Goal: Register for event/course

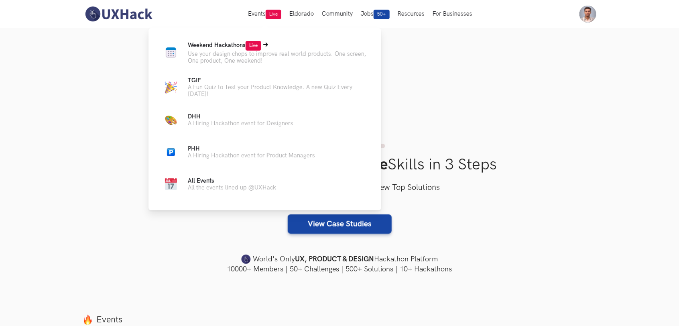
click at [199, 47] on span "Weekend Hackathons Live" at bounding box center [224, 45] width 73 height 7
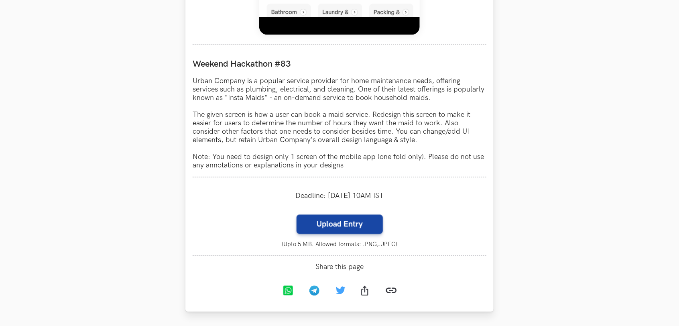
scroll to position [702, 0]
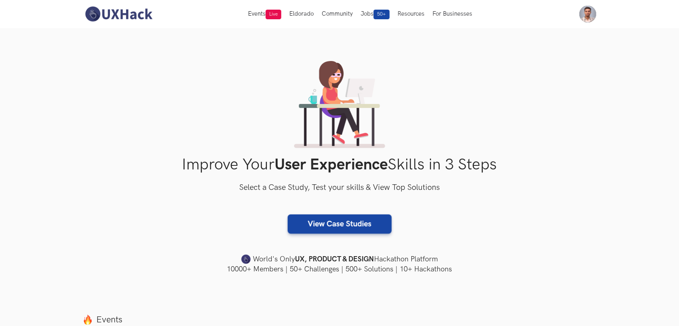
click at [251, 13] on button "Events Live" at bounding box center [264, 14] width 41 height 28
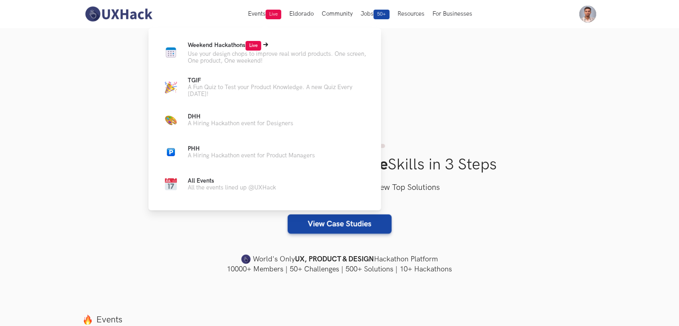
click at [226, 49] on p "Weekend Hackathons Live" at bounding box center [278, 46] width 181 height 10
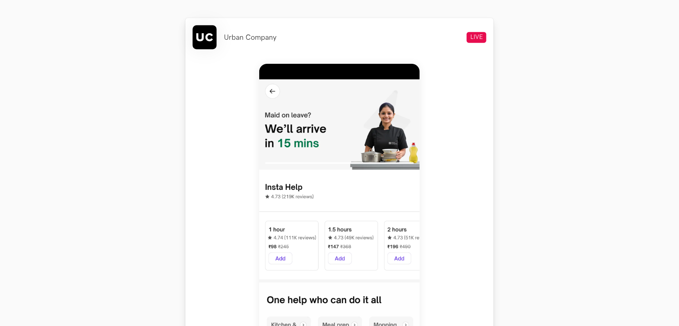
scroll to position [351, 0]
